Goal: Understand process/instructions: Learn how to perform a task or action

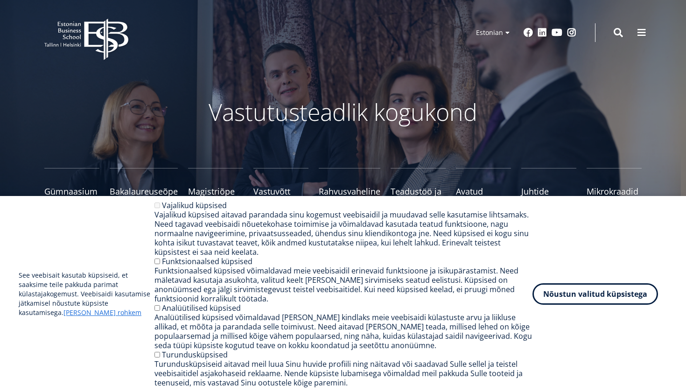
click at [618, 286] on button "Nõustun valitud küpsistega" at bounding box center [594, 293] width 125 height 21
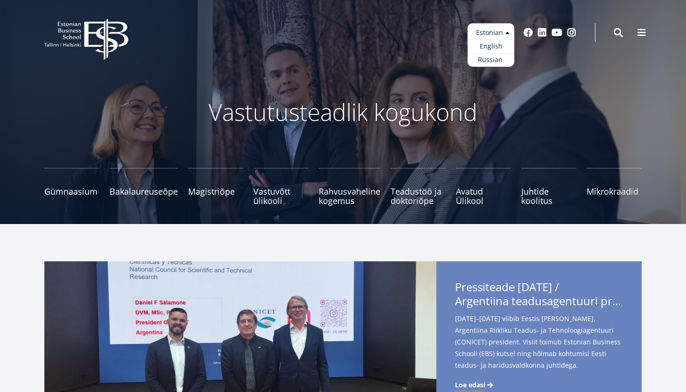
click at [505, 35] on ul "Estonian English Russian" at bounding box center [490, 44] width 47 height 43
click at [500, 48] on link "English" at bounding box center [490, 47] width 47 height 14
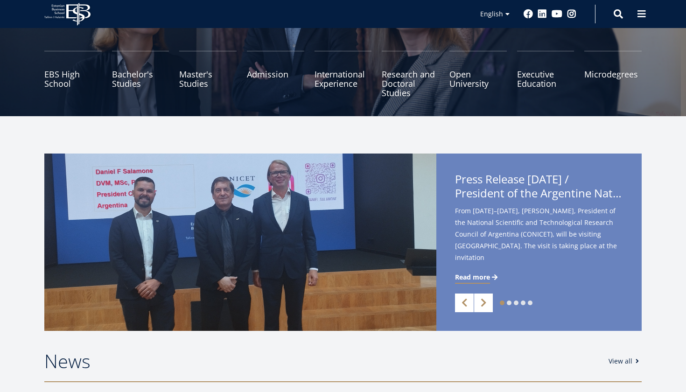
scroll to position [118, 0]
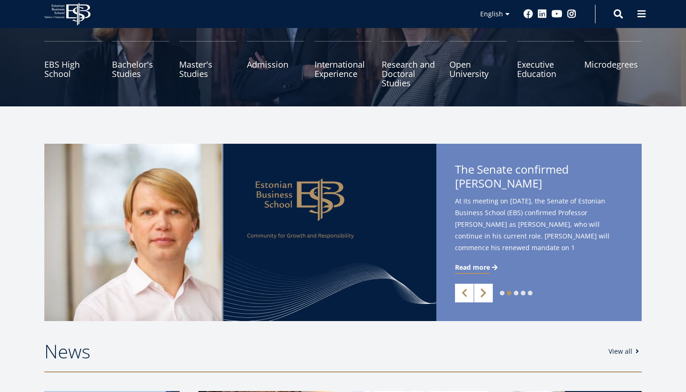
click at [484, 295] on link "Next" at bounding box center [483, 293] width 19 height 19
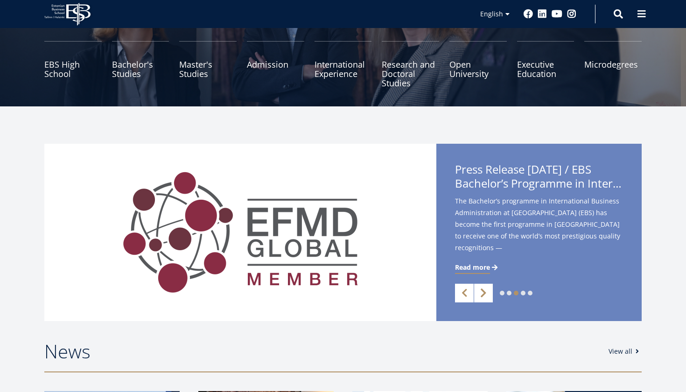
click at [484, 295] on link "Next" at bounding box center [483, 293] width 19 height 19
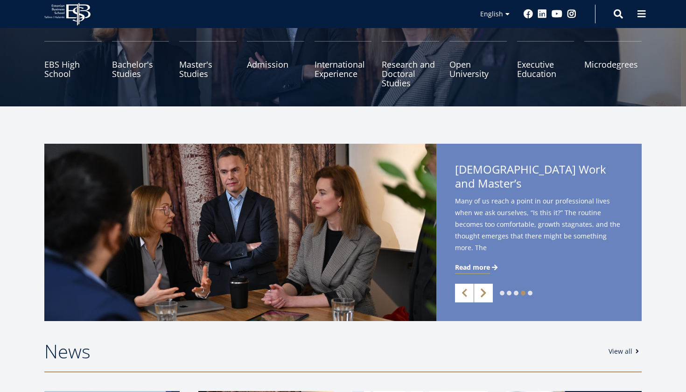
click at [484, 295] on link "Next" at bounding box center [483, 293] width 19 height 19
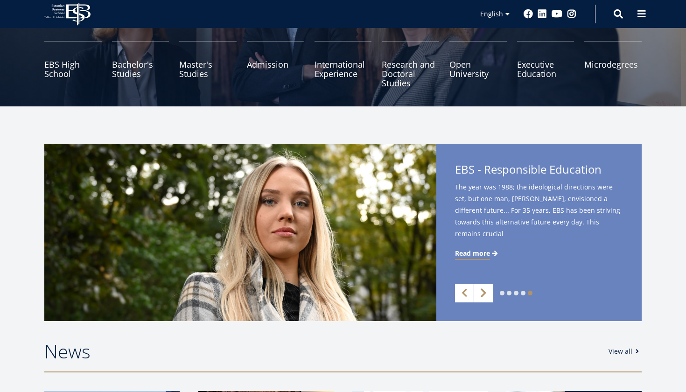
click at [484, 295] on link "Next" at bounding box center [483, 293] width 19 height 19
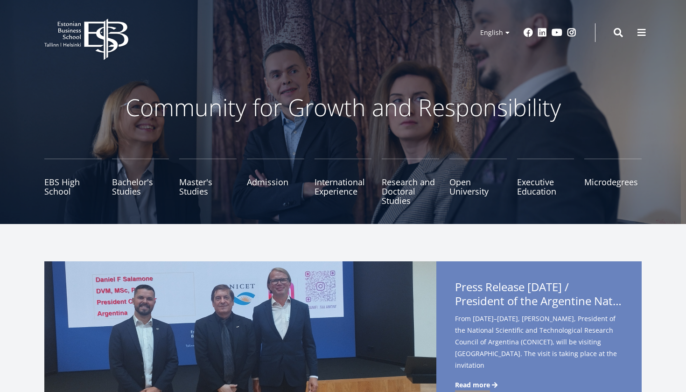
scroll to position [0, 0]
click at [260, 178] on link "Admission" at bounding box center [275, 182] width 57 height 47
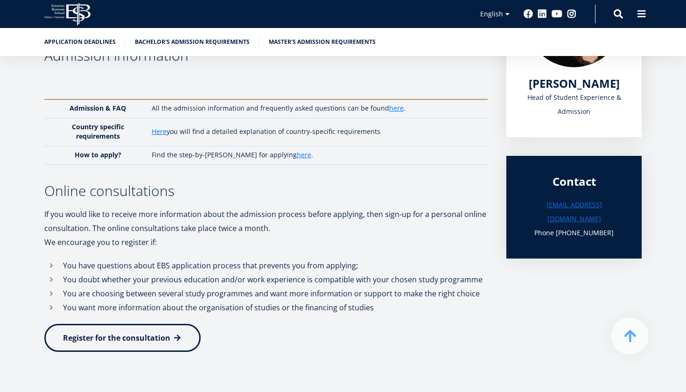
scroll to position [227, 0]
click at [391, 108] on link "here" at bounding box center [396, 108] width 14 height 9
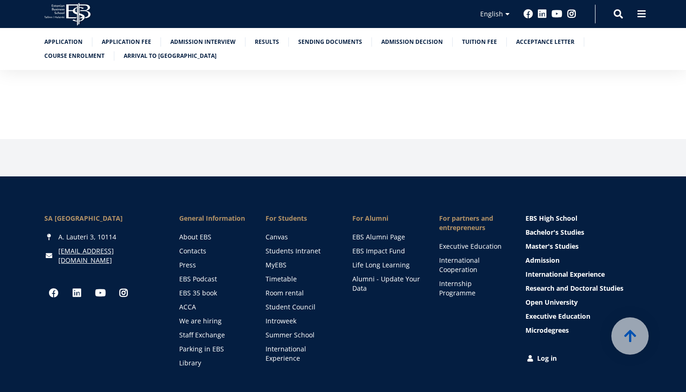
scroll to position [3166, 0]
